Goal: Task Accomplishment & Management: Use online tool/utility

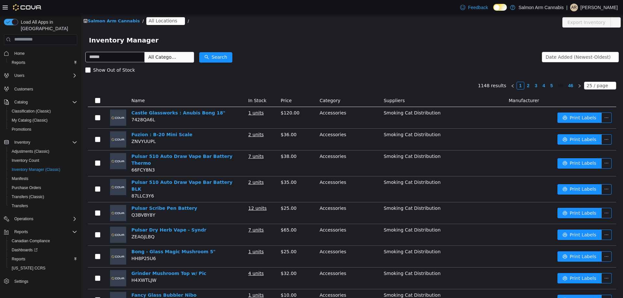
drag, startPoint x: 376, startPoint y: 49, endPoint x: 376, endPoint y: 73, distance: 23.4
click at [376, 49] on div "Inventory Manager" at bounding box center [352, 40] width 542 height 21
click at [25, 50] on link "Home" at bounding box center [20, 54] width 16 height 8
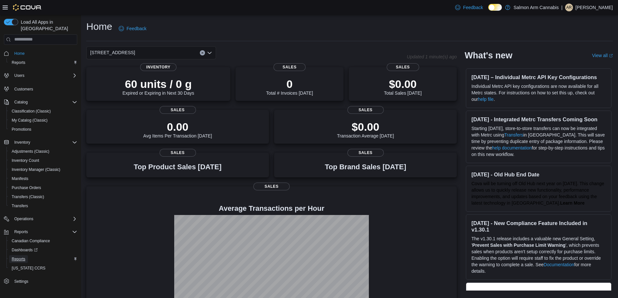
click at [21, 257] on span "Reports" at bounding box center [19, 259] width 14 height 5
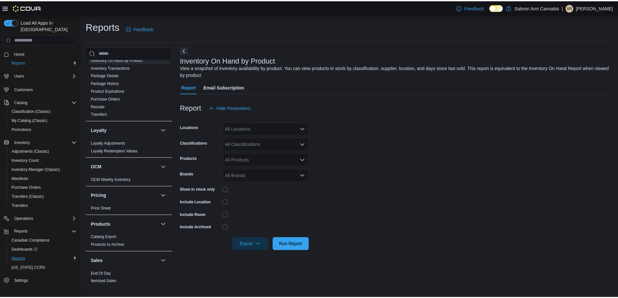
scroll to position [390, 0]
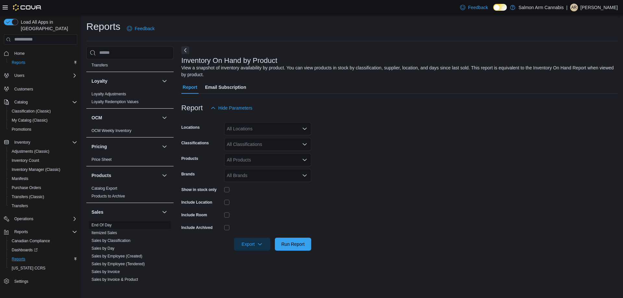
click at [102, 223] on span "End Of Day" at bounding box center [102, 225] width 20 height 5
click at [102, 223] on link "End Of Day" at bounding box center [102, 225] width 20 height 5
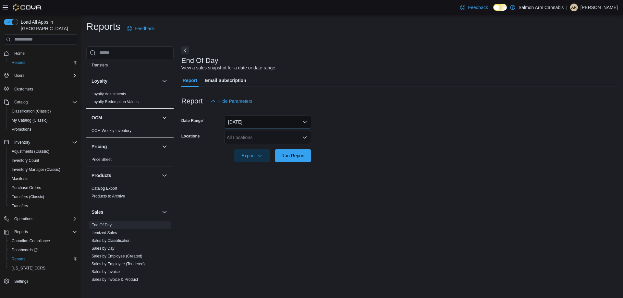
click at [280, 121] on button "Today" at bounding box center [267, 122] width 87 height 13
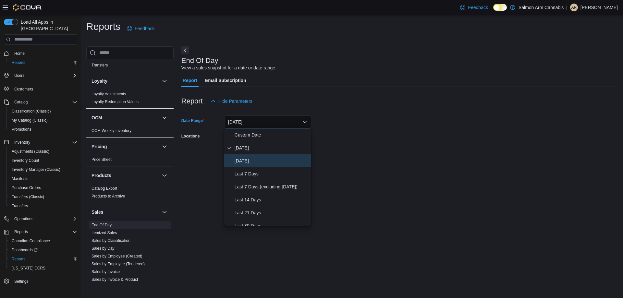
click at [269, 163] on span "Yesterday" at bounding box center [272, 161] width 74 height 8
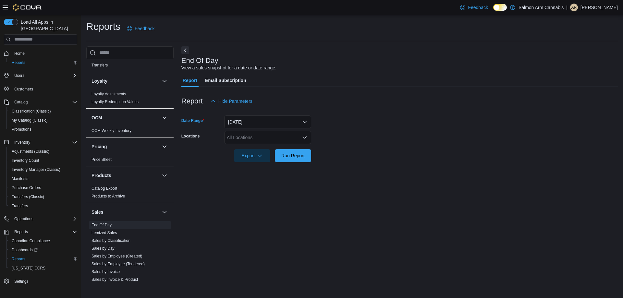
click at [268, 139] on div "All Locations" at bounding box center [267, 137] width 87 height 13
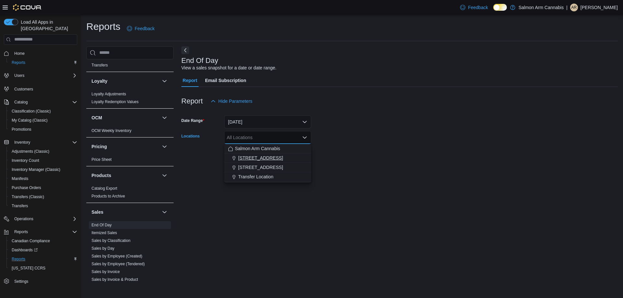
click at [267, 157] on span "111 Lakeshore Dr. NE" at bounding box center [260, 158] width 45 height 6
click at [362, 158] on form "Date Range Yesterday Locations 111 Lakeshore Dr. NE Combo box. Selected. 111 La…" at bounding box center [399, 135] width 437 height 55
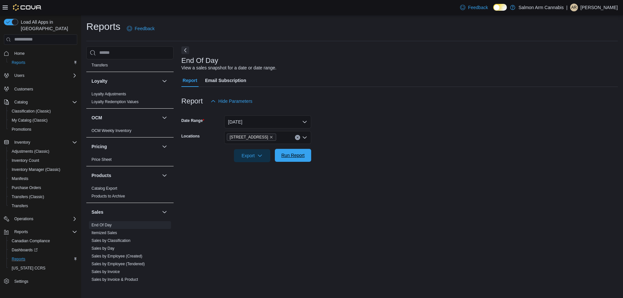
drag, startPoint x: 303, startPoint y: 152, endPoint x: 305, endPoint y: 159, distance: 7.5
click at [302, 152] on span "Run Report" at bounding box center [293, 155] width 29 height 13
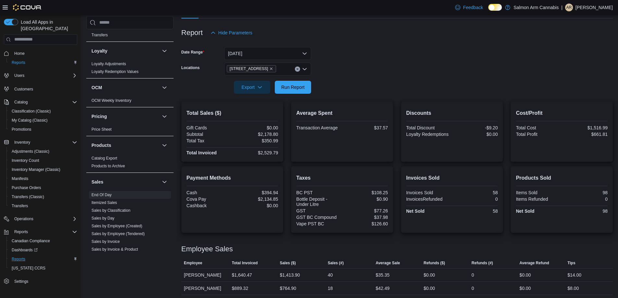
scroll to position [71, 0]
